Goal: Navigation & Orientation: Find specific page/section

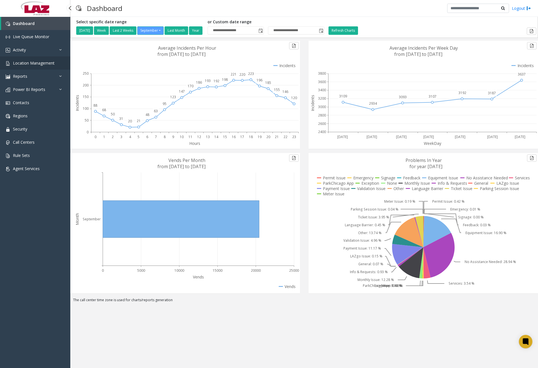
click at [49, 65] on span "Location Management" at bounding box center [34, 62] width 42 height 5
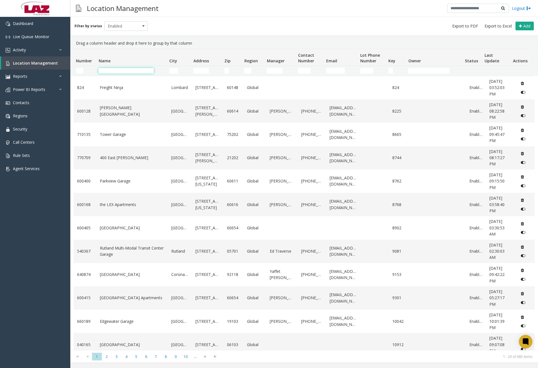
click at [133, 71] on input "Name Filter" at bounding box center [125, 71] width 55 height 6
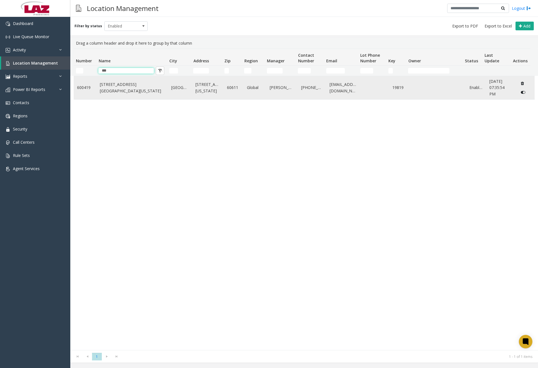
type input "***"
click at [133, 89] on link "[STREET_ADDRESS][GEOGRAPHIC_DATA][US_STATE]" at bounding box center [132, 88] width 65 height 13
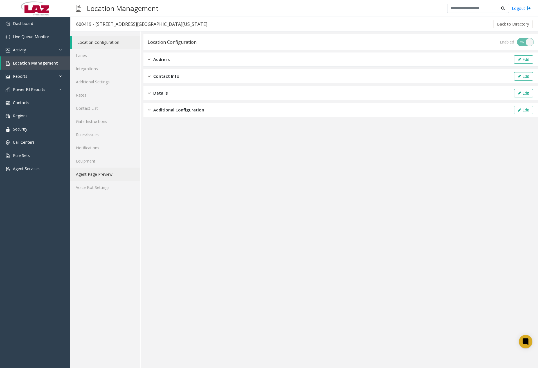
click at [105, 174] on link "Agent Page Preview" at bounding box center [105, 174] width 70 height 13
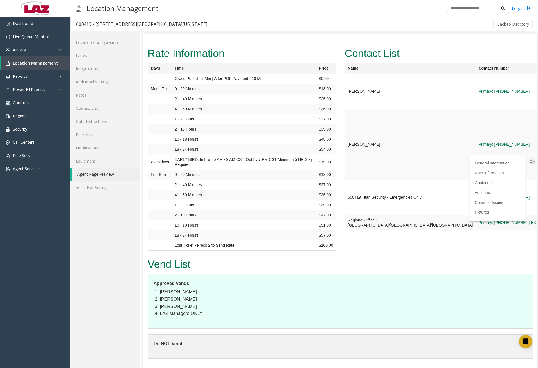
scroll to position [562, 0]
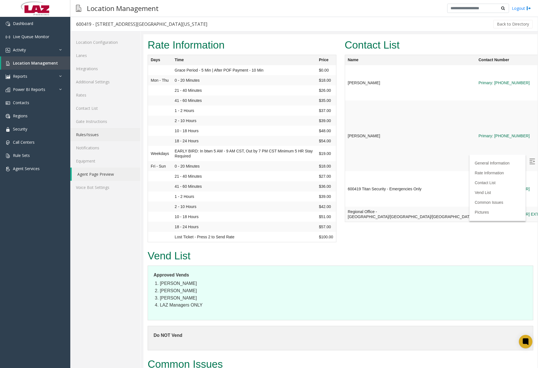
click at [91, 137] on link "Rules/Issues" at bounding box center [105, 134] width 70 height 13
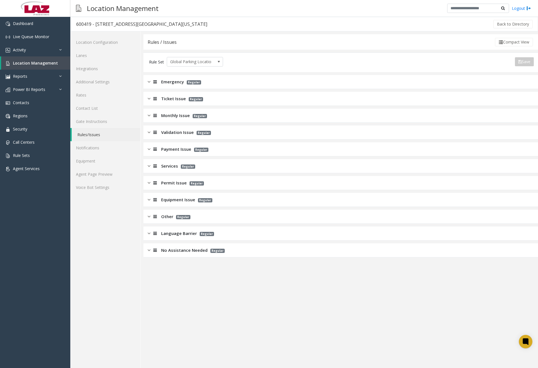
click at [150, 98] on div at bounding box center [154, 99] width 8 height 6
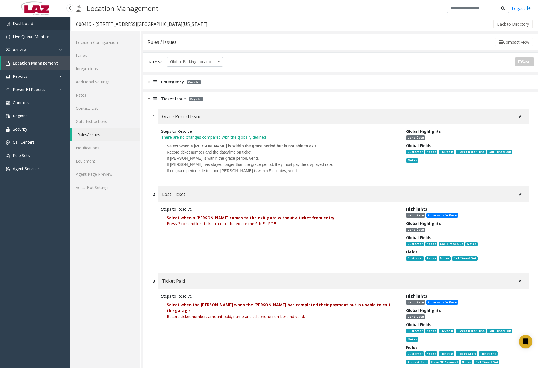
click at [38, 26] on link "Dashboard" at bounding box center [35, 23] width 70 height 13
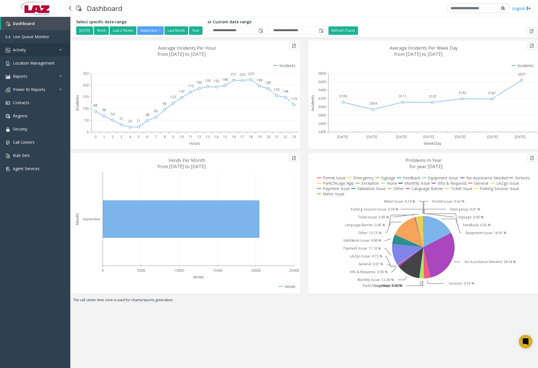
click at [45, 52] on link "Activity" at bounding box center [35, 49] width 70 height 13
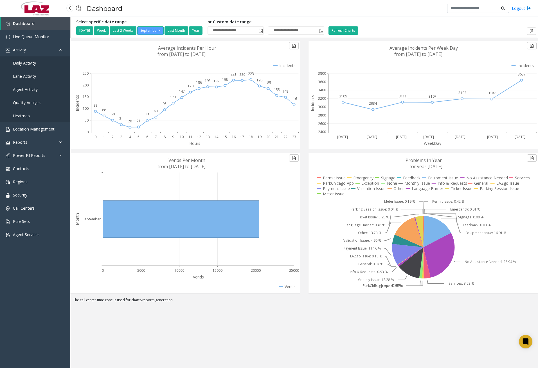
click at [35, 64] on span "Daily Activity" at bounding box center [24, 62] width 23 height 5
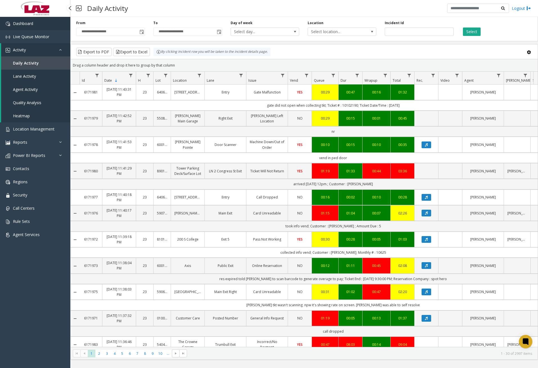
click at [42, 23] on link "Dashboard" at bounding box center [35, 23] width 70 height 13
